Goal: Task Accomplishment & Management: Use online tool/utility

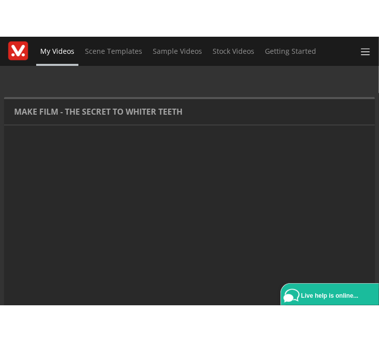
scroll to position [113, 0]
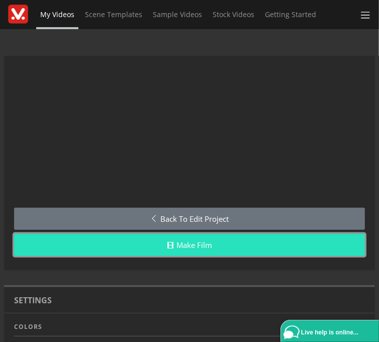
click at [235, 246] on link "Make Film" at bounding box center [189, 245] width 351 height 23
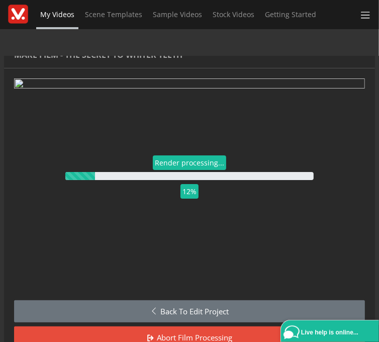
scroll to position [21, 0]
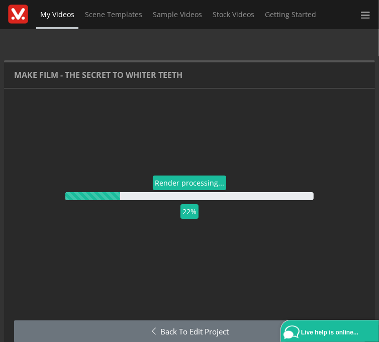
click at [299, 42] on div "My Videos Scene Templates Sample Videos Stock Videos Getting Started AI Video C…" at bounding box center [189, 171] width 379 height 342
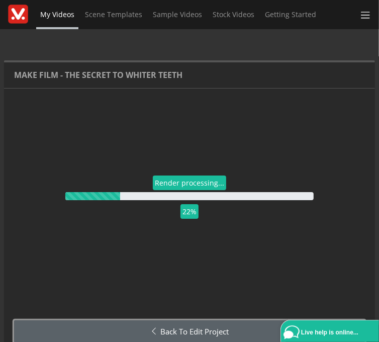
click at [210, 326] on link "Back to Edit Project" at bounding box center [189, 331] width 351 height 23
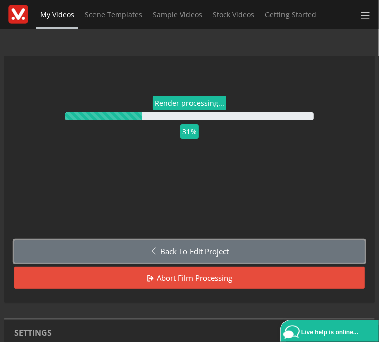
scroll to position [113, 0]
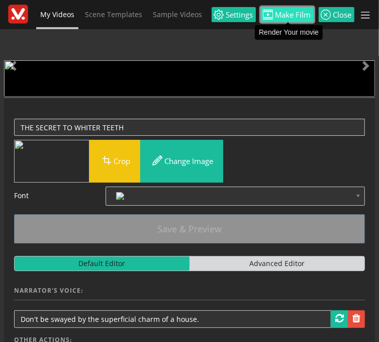
click at [287, 18] on span "Make Film" at bounding box center [293, 15] width 38 height 8
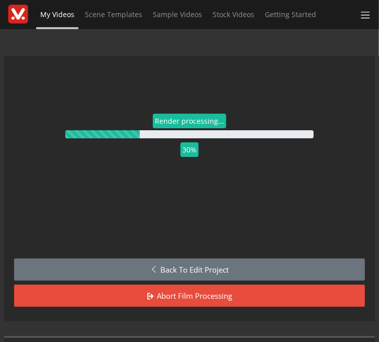
scroll to position [113, 0]
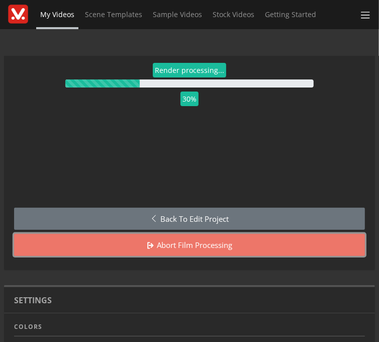
click at [195, 246] on link "Abort film processing" at bounding box center [189, 245] width 351 height 23
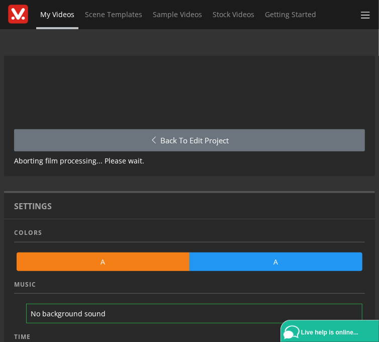
scroll to position [225, 0]
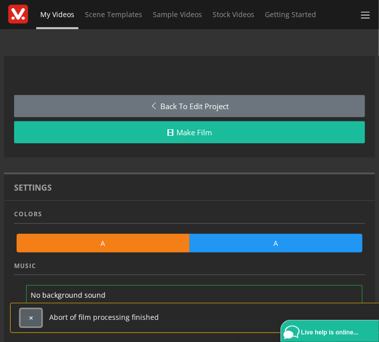
click at [35, 319] on button "button" at bounding box center [31, 316] width 21 height 17
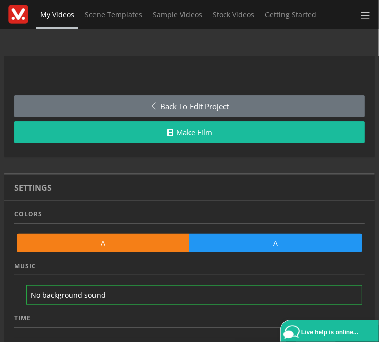
click at [122, 246] on link "A" at bounding box center [103, 243] width 173 height 19
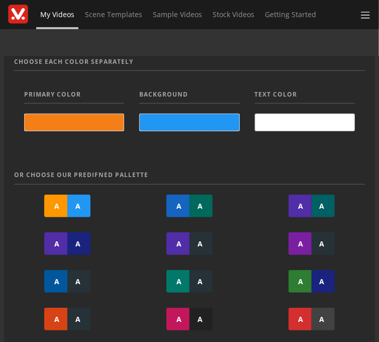
scroll to position [225, 0]
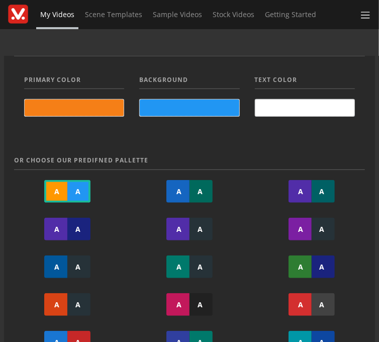
click at [79, 199] on div "A" at bounding box center [78, 191] width 23 height 23
type input "#ff9800"
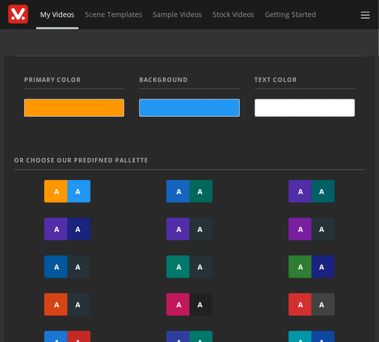
scroll to position [0, 0]
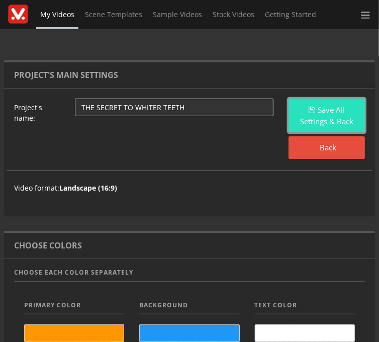
click at [318, 125] on button "Save All Settings & Back" at bounding box center [327, 116] width 76 height 34
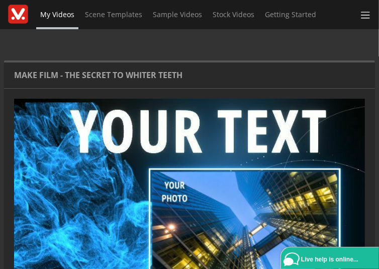
click at [205, 76] on div "Make Film - THE SECRET TO WHITER TEETH" at bounding box center [189, 75] width 371 height 26
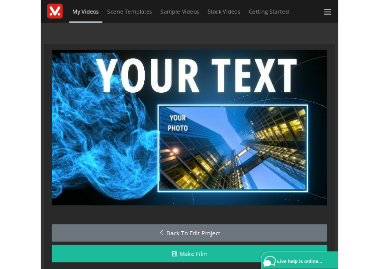
scroll to position [36, 0]
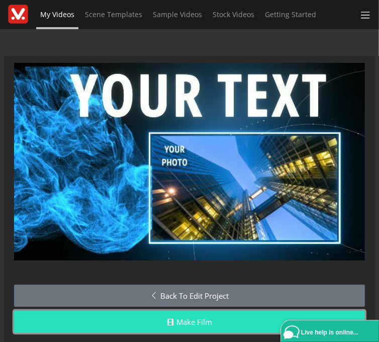
click at [248, 319] on link "Make Film" at bounding box center [189, 322] width 351 height 23
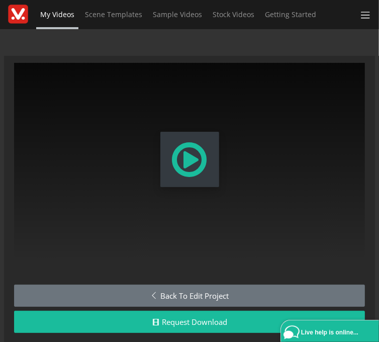
click at [208, 171] on span "Modal Window" at bounding box center [189, 159] width 39 height 44
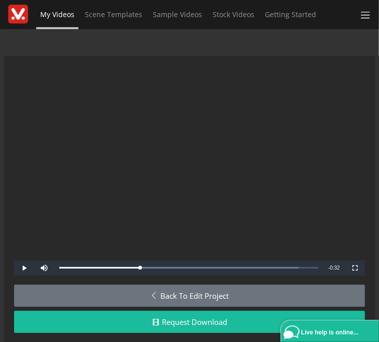
click at [311, 39] on div "My Videos Scene Templates Sample Videos Stock Videos Getting Started AI Video C…" at bounding box center [189, 171] width 379 height 342
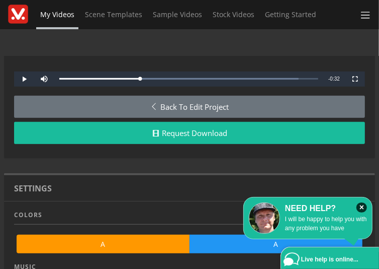
scroll to position [261, 0]
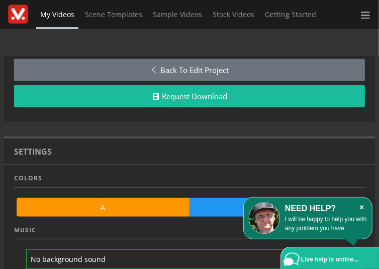
click at [362, 208] on icon "×" at bounding box center [362, 207] width 11 height 10
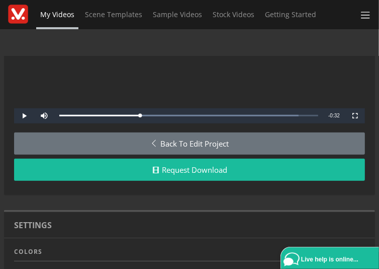
scroll to position [148, 0]
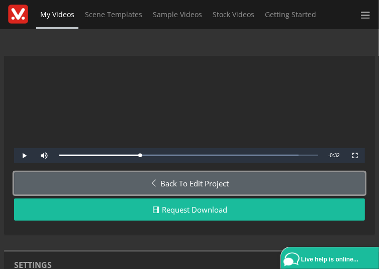
click at [178, 186] on link "Back to Edit Project" at bounding box center [189, 183] width 351 height 23
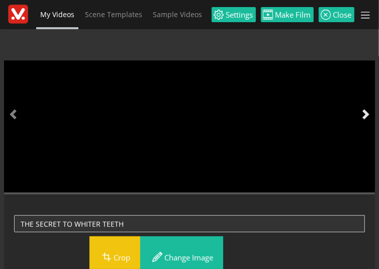
click at [366, 114] on span at bounding box center [366, 114] width 10 height 10
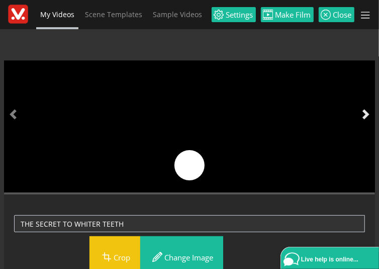
scroll to position [113, 0]
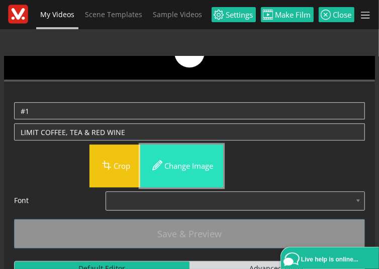
click at [193, 168] on button "Change image" at bounding box center [181, 165] width 83 height 43
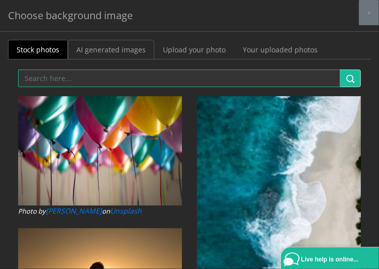
click at [108, 53] on link "AI generated images" at bounding box center [111, 50] width 86 height 20
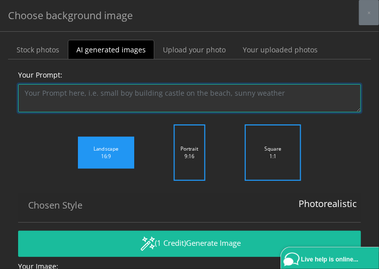
click at [77, 91] on textarea "Your Prompt:" at bounding box center [189, 98] width 343 height 28
type textarea "t"
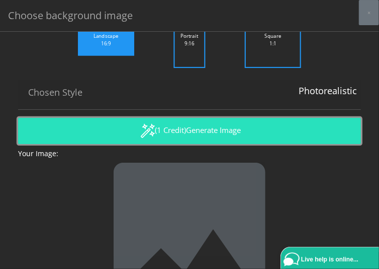
click at [172, 132] on button "(1 Credit) Generate Image" at bounding box center [189, 131] width 343 height 26
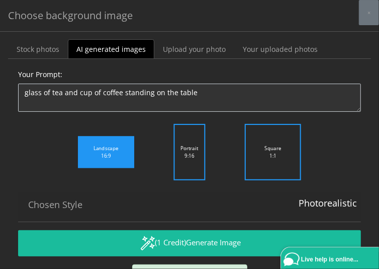
scroll to position [0, 0]
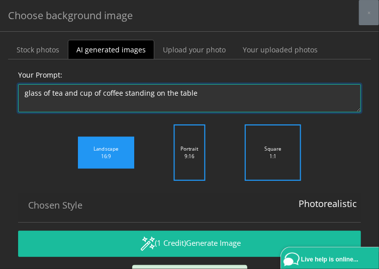
click at [174, 93] on textarea "glass of tea and cup of coffee standing on the table" at bounding box center [189, 98] width 343 height 28
click at [208, 94] on textarea "glass of tea and cup of coffee standing on the table" at bounding box center [189, 98] width 343 height 28
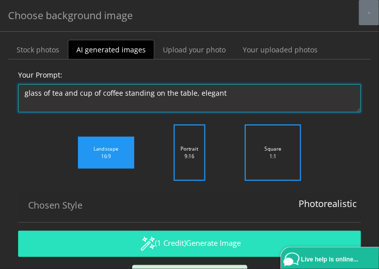
type textarea "glass of tea and cup of coffee standing on the table, elegant"
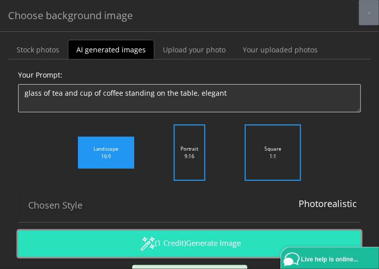
click at [210, 238] on span "Generate Image" at bounding box center [214, 242] width 55 height 10
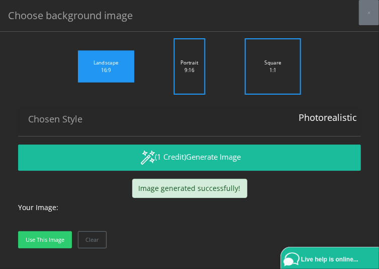
scroll to position [268, 0]
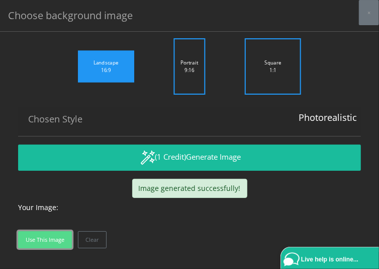
click at [53, 237] on button "Use this image" at bounding box center [45, 239] width 54 height 17
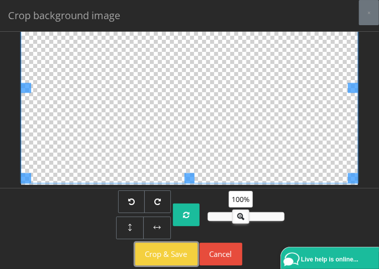
click at [163, 252] on button "Crop & Save" at bounding box center [166, 253] width 62 height 23
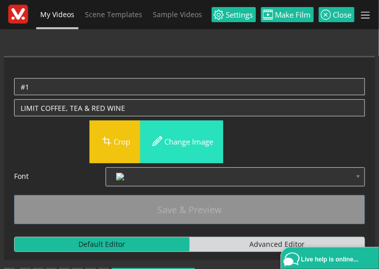
scroll to position [0, 0]
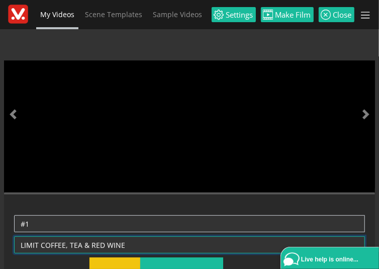
click at [41, 242] on textarea "LIMIT COFFEE, TEA & RED WINE" at bounding box center [189, 244] width 351 height 17
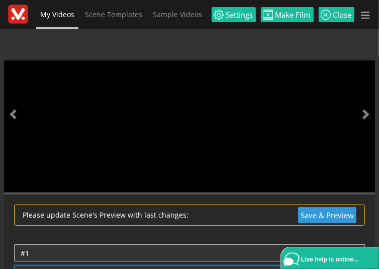
scroll to position [9, 0]
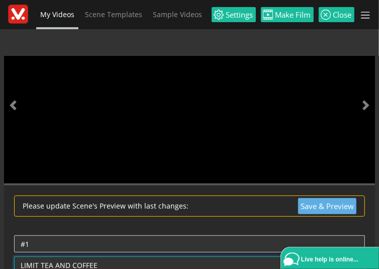
type textarea "LIMIT TEA AND COFFEE"
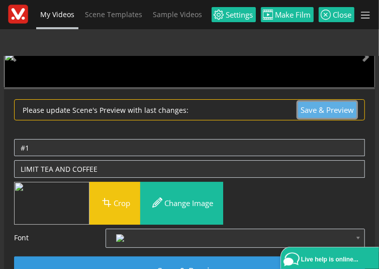
click at [320, 118] on button "Save & Preview" at bounding box center [327, 110] width 58 height 17
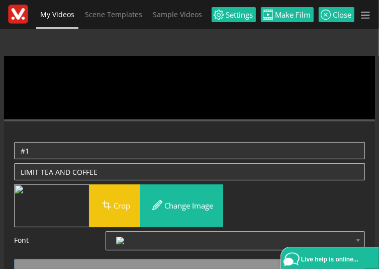
scroll to position [113, 0]
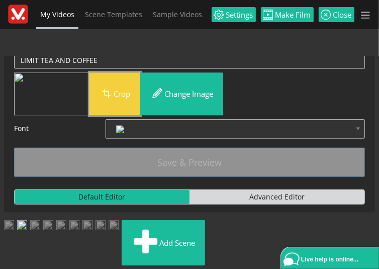
click at [117, 115] on button "Crop" at bounding box center [115, 93] width 51 height 43
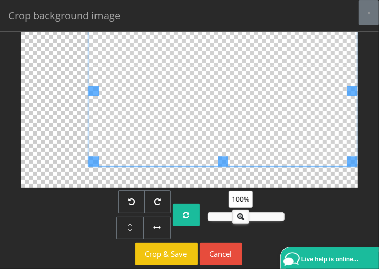
click at [91, 119] on div at bounding box center [222, 90] width 269 height 151
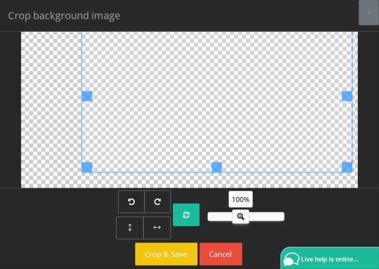
click at [121, 129] on span at bounding box center [217, 96] width 270 height 152
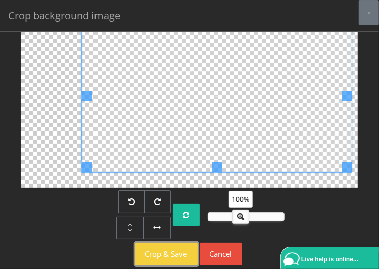
click at [174, 253] on button "Crop & Save" at bounding box center [166, 253] width 62 height 23
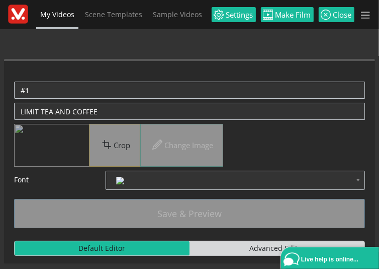
scroll to position [0, 0]
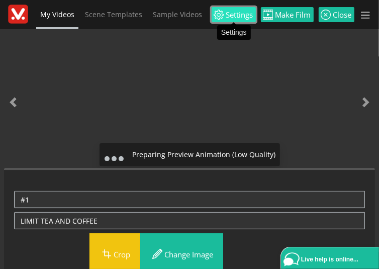
click at [240, 17] on span "Settings" at bounding box center [238, 15] width 29 height 8
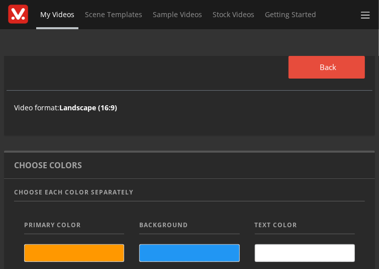
scroll to position [113, 0]
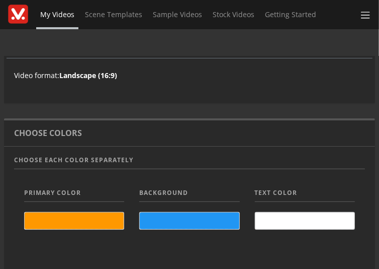
click at [279, 217] on span at bounding box center [304, 220] width 99 height 17
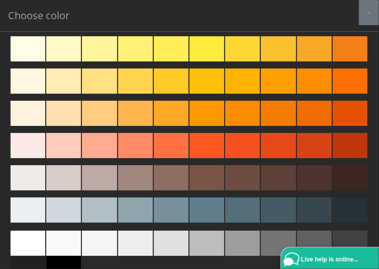
scroll to position [564, 0]
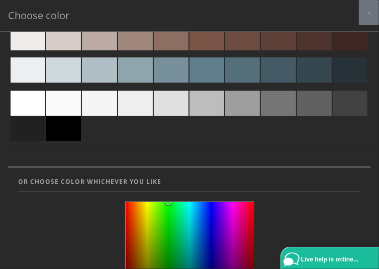
click at [67, 106] on div at bounding box center [63, 103] width 35 height 25
type input "#fafafa"
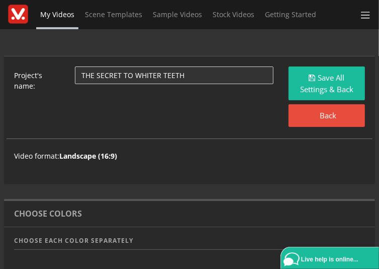
scroll to position [0, 0]
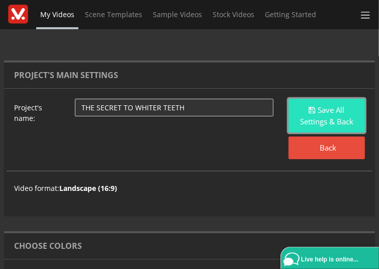
click at [316, 123] on button "Save All Settings & Back" at bounding box center [327, 116] width 76 height 34
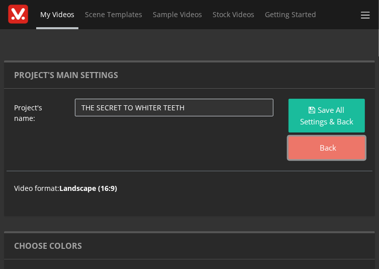
click at [327, 150] on link "Back" at bounding box center [327, 147] width 76 height 23
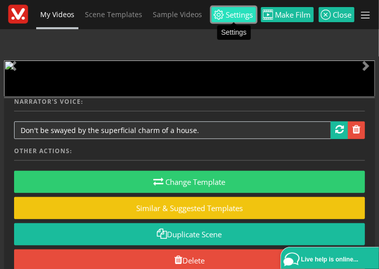
click at [249, 18] on span "Settings" at bounding box center [238, 15] width 29 height 8
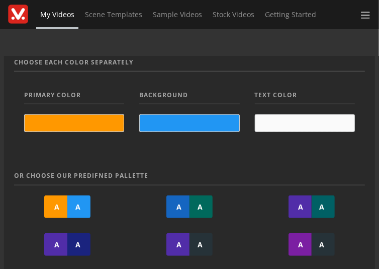
scroll to position [225, 0]
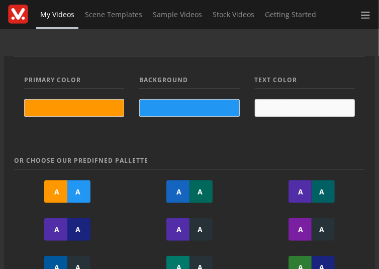
click at [285, 104] on span at bounding box center [304, 108] width 99 height 17
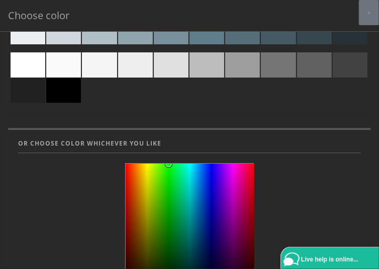
scroll to position [564, 0]
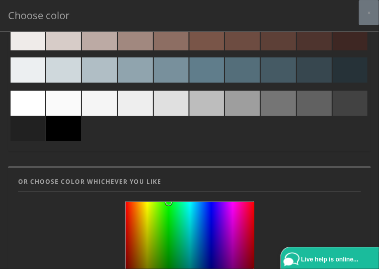
click at [61, 110] on div at bounding box center [63, 103] width 35 height 25
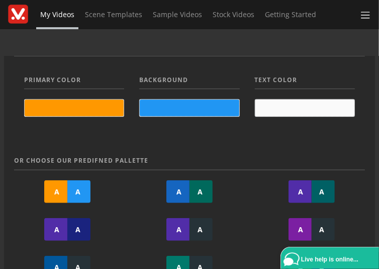
scroll to position [0, 0]
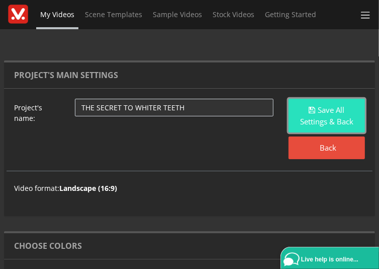
click at [321, 114] on button "Save All Settings & Back" at bounding box center [327, 116] width 76 height 34
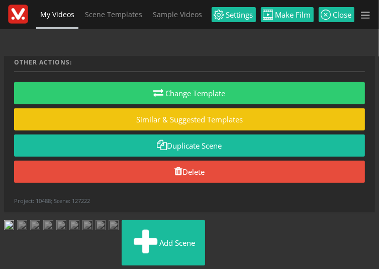
scroll to position [284, 0]
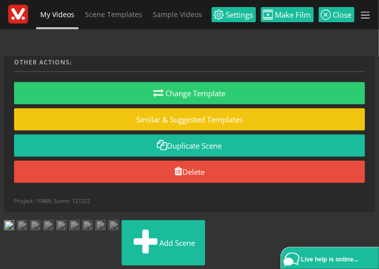
click at [27, 220] on img at bounding box center [22, 226] width 10 height 13
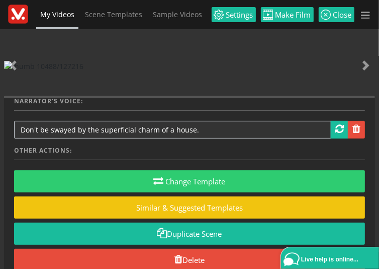
scroll to position [0, 0]
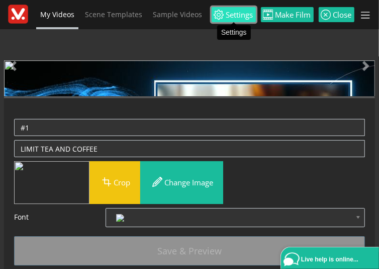
click at [238, 15] on span "Settings" at bounding box center [238, 15] width 29 height 8
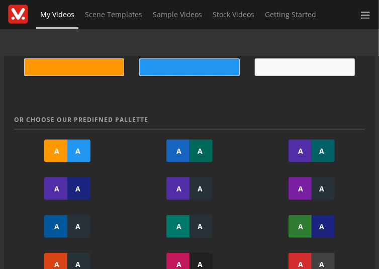
scroll to position [225, 0]
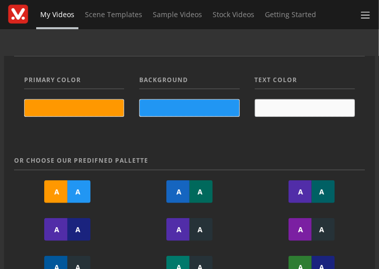
click at [293, 104] on span at bounding box center [304, 108] width 99 height 17
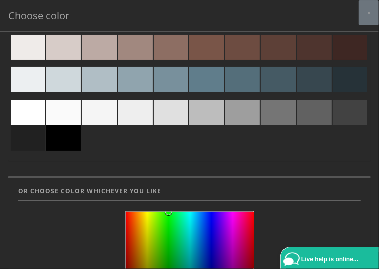
scroll to position [564, 0]
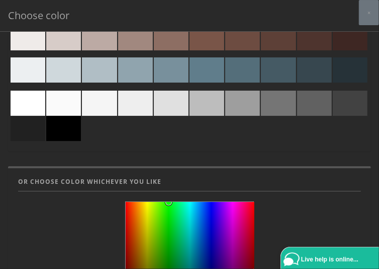
click at [27, 110] on div at bounding box center [28, 103] width 35 height 25
type input "#ffffff"
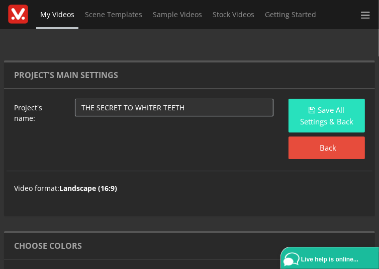
scroll to position [0, 0]
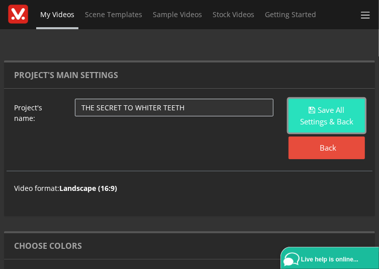
click at [317, 108] on button "Save All Settings & Back" at bounding box center [327, 116] width 76 height 34
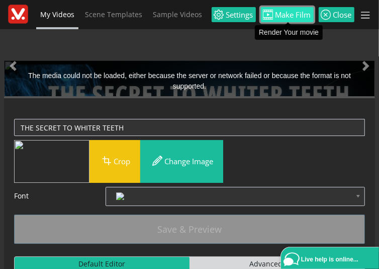
click at [274, 15] on icon at bounding box center [268, 15] width 10 height 10
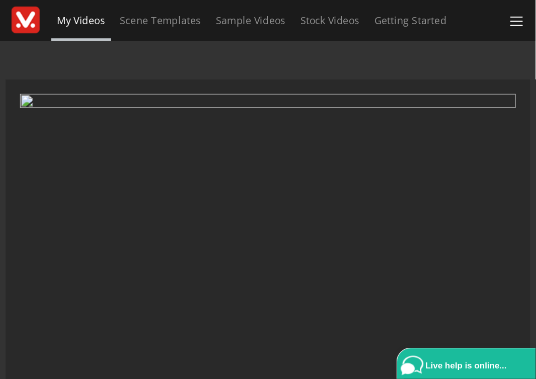
scroll to position [36, 0]
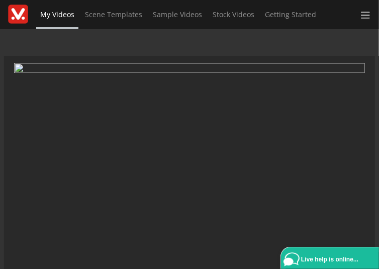
click at [129, 45] on div "My Videos Scene Templates Sample Videos Stock Videos Getting Started AI Video C…" at bounding box center [189, 134] width 379 height 269
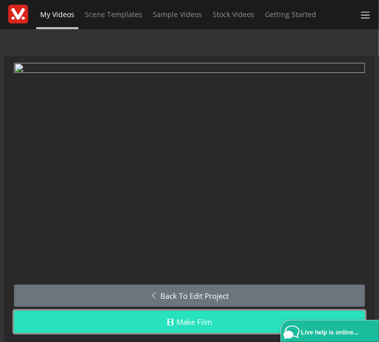
click at [233, 268] on link "Make Film" at bounding box center [189, 322] width 351 height 23
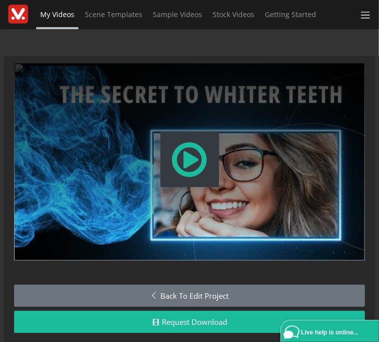
click at [199, 163] on span "Modal Window" at bounding box center [189, 159] width 39 height 44
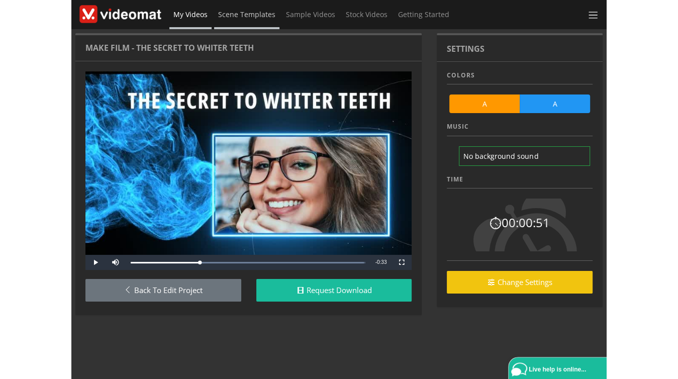
scroll to position [0, 0]
